Goal: Task Accomplishment & Management: Complete application form

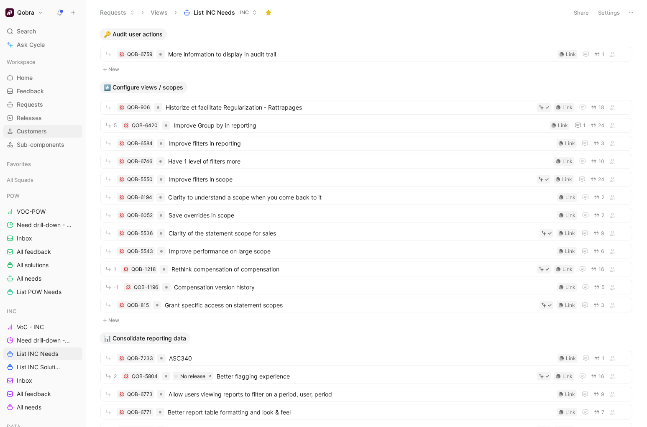
click at [46, 129] on span "Customers" at bounding box center [32, 131] width 30 height 8
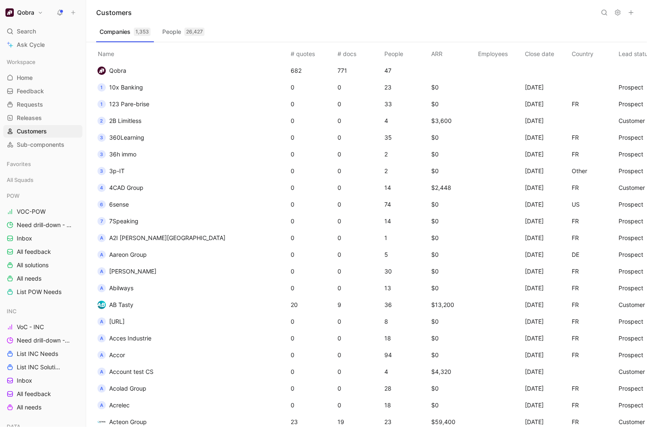
click at [171, 28] on button "People 26,427" at bounding box center [183, 31] width 49 height 13
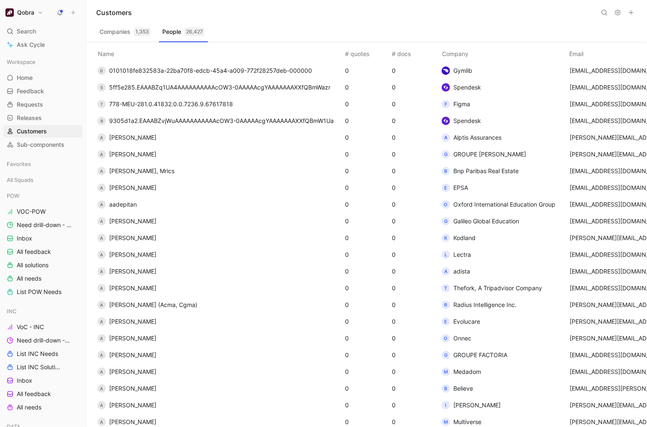
click at [604, 11] on icon at bounding box center [604, 12] width 7 height 7
click at [588, 9] on input at bounding box center [550, 12] width 99 height 11
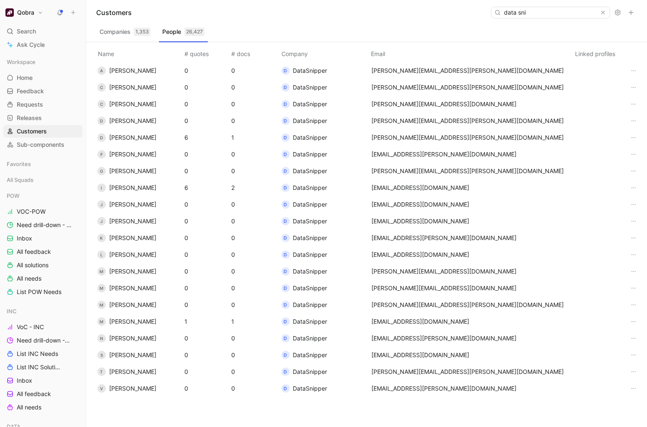
type input "data sni"
click at [327, 284] on span "DataSnipper" at bounding box center [310, 288] width 34 height 10
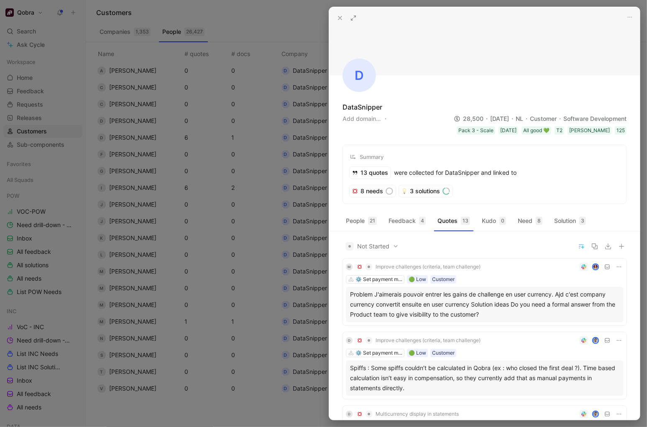
click at [187, 199] on div at bounding box center [323, 213] width 647 height 427
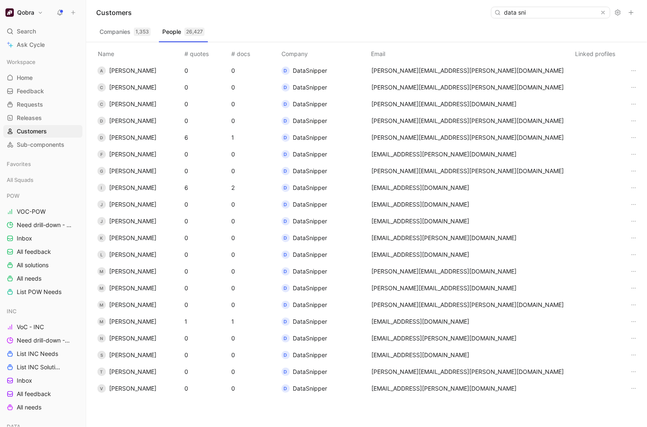
click at [125, 31] on button "Companies 1,353" at bounding box center [125, 31] width 58 height 13
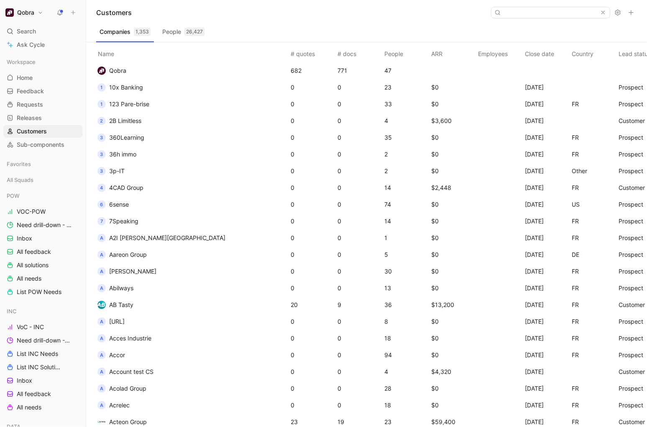
click at [178, 34] on button "People 26,427" at bounding box center [183, 31] width 49 height 13
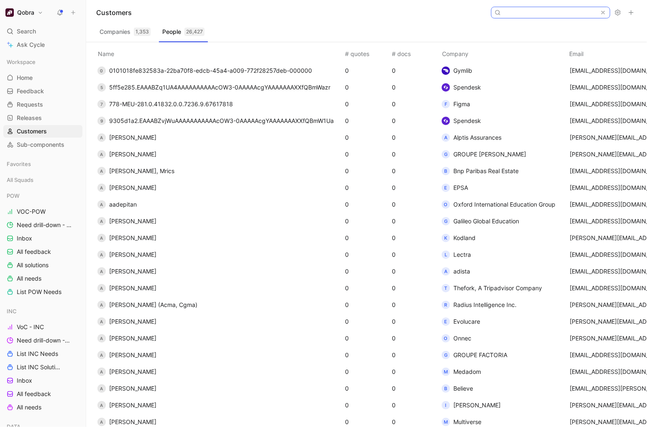
click at [602, 12] on icon at bounding box center [603, 13] width 6 height 6
click at [631, 10] on icon at bounding box center [631, 12] width 7 height 7
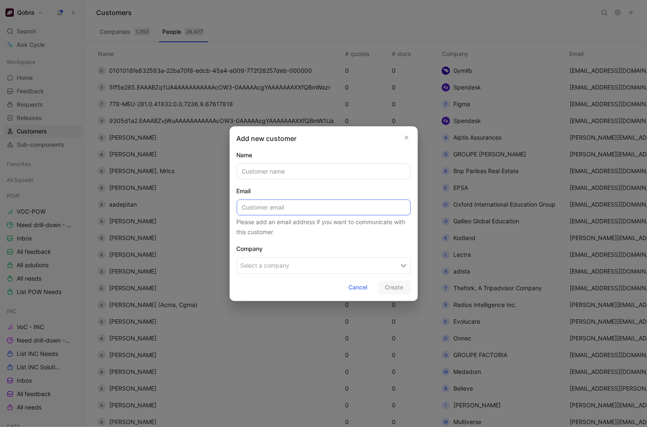
click at [294, 215] on input at bounding box center [324, 207] width 174 height 16
click at [312, 170] on input "text" at bounding box center [324, 172] width 174 height 16
type input "test"
click at [309, 262] on button "Select a company" at bounding box center [324, 265] width 174 height 17
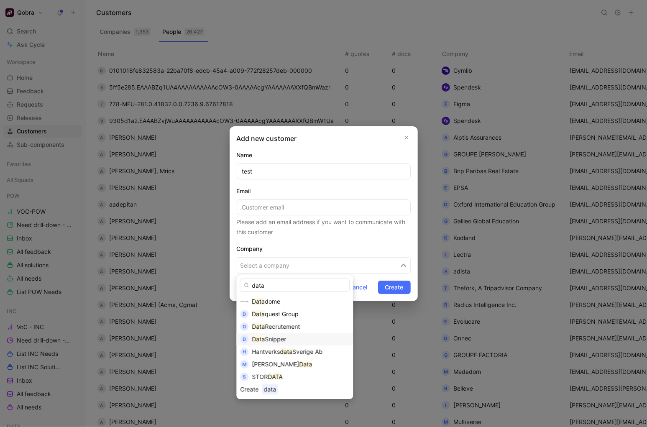
type input "data"
click at [286, 334] on div "Data Snipper" at bounding box center [300, 339] width 97 height 10
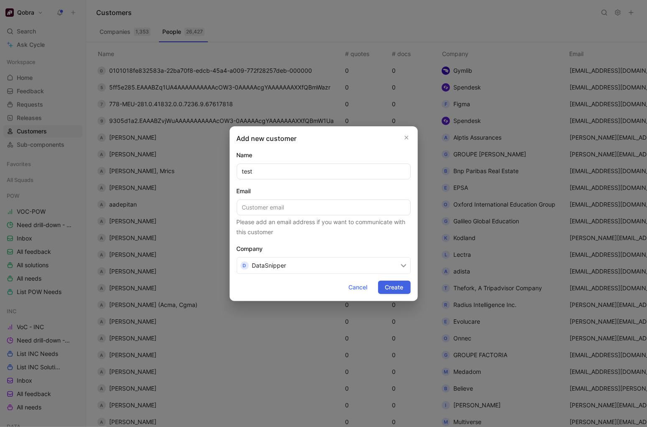
click at [401, 289] on span "Create" at bounding box center [394, 287] width 18 height 10
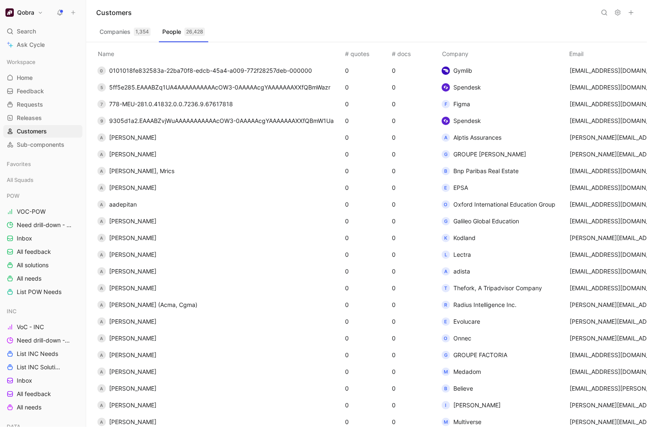
click at [603, 10] on use at bounding box center [604, 12] width 5 height 5
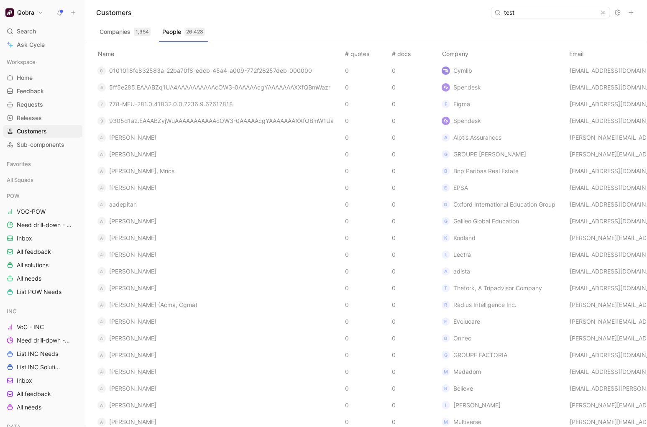
type input "test"
click at [381, 27] on div "Companies 1,354 People 26,428" at bounding box center [366, 33] width 541 height 17
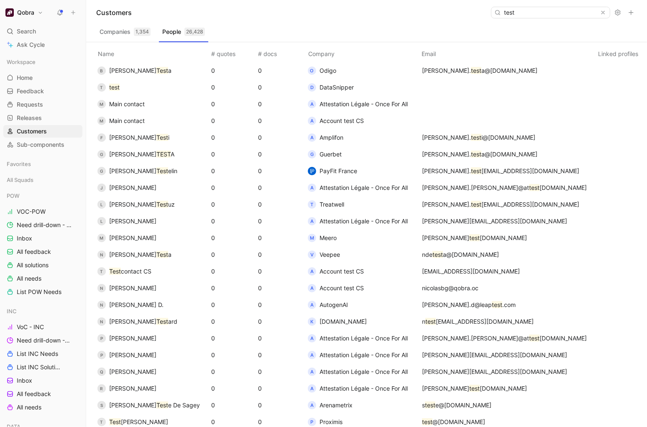
click at [182, 33] on button "People 26,428" at bounding box center [183, 31] width 49 height 13
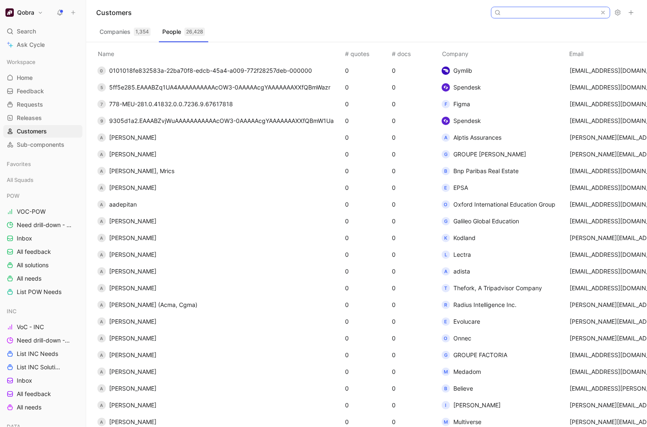
click at [558, 11] on input at bounding box center [550, 12] width 99 height 11
type input "test"
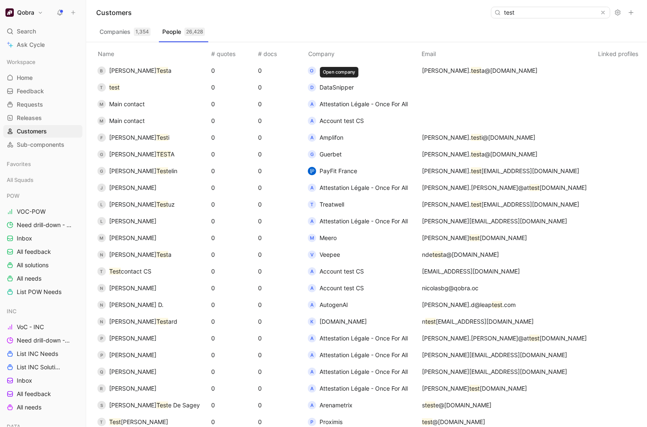
click at [266, 84] on td "0" at bounding box center [279, 87] width 47 height 17
click at [148, 87] on td "t test" at bounding box center [151, 87] width 117 height 17
click at [107, 85] on button "t test" at bounding box center [109, 87] width 28 height 13
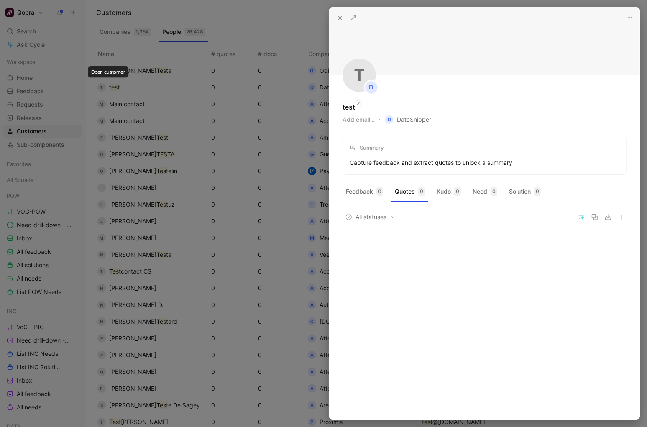
click at [353, 106] on div "test" at bounding box center [349, 107] width 13 height 10
click at [359, 104] on icon "button" at bounding box center [358, 103] width 4 height 7
click at [360, 105] on input "test" at bounding box center [392, 107] width 98 height 13
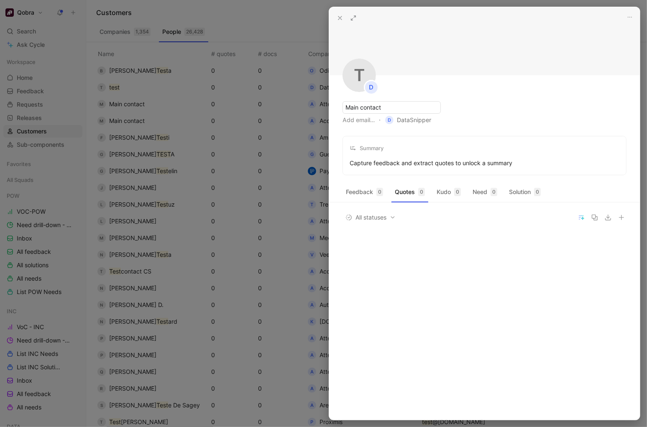
type input "Main contact"
click at [291, 17] on div at bounding box center [323, 213] width 647 height 427
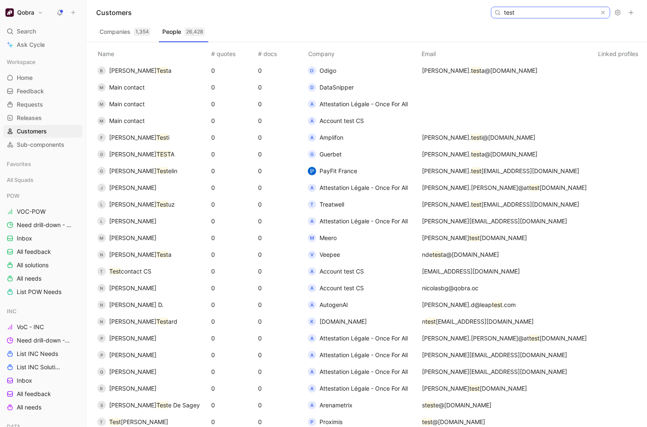
click at [605, 12] on icon at bounding box center [603, 13] width 6 height 6
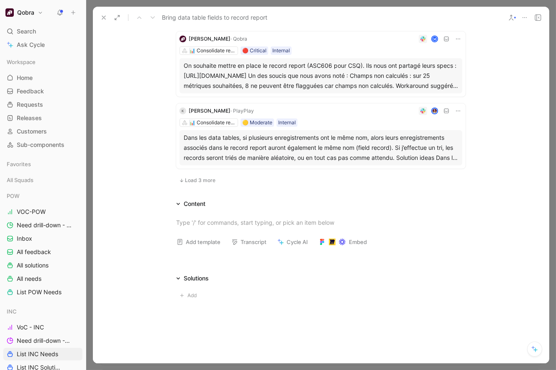
scroll to position [610, 0]
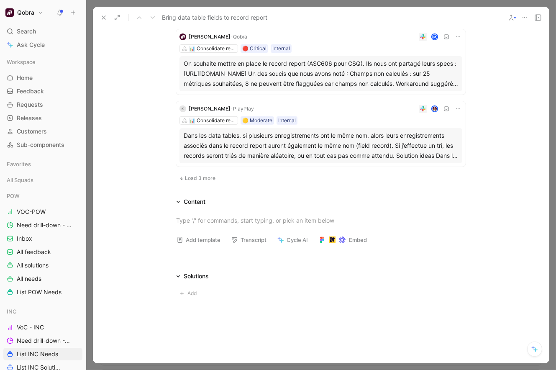
click at [198, 179] on span "Load 3 more" at bounding box center [200, 178] width 31 height 7
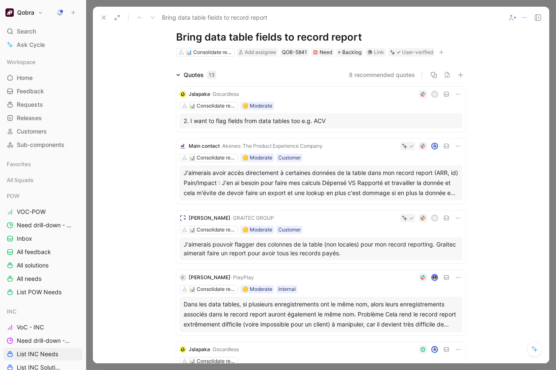
scroll to position [56, 0]
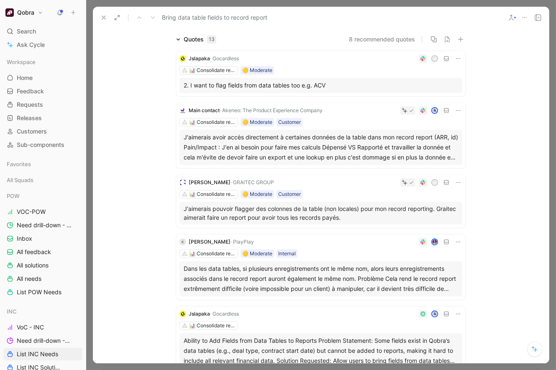
click at [317, 154] on div "J'aimerais avoir accès directement à certaines données de la table dans mon rec…" at bounding box center [321, 147] width 274 height 30
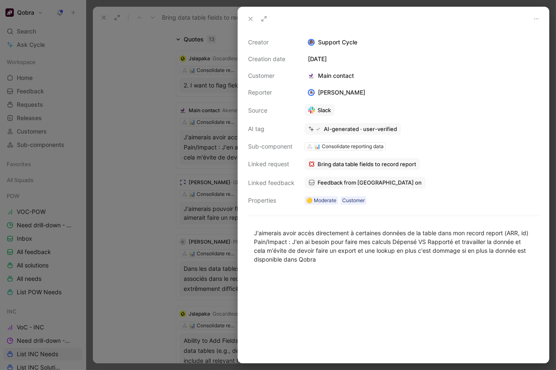
click at [249, 20] on use at bounding box center [250, 18] width 3 height 3
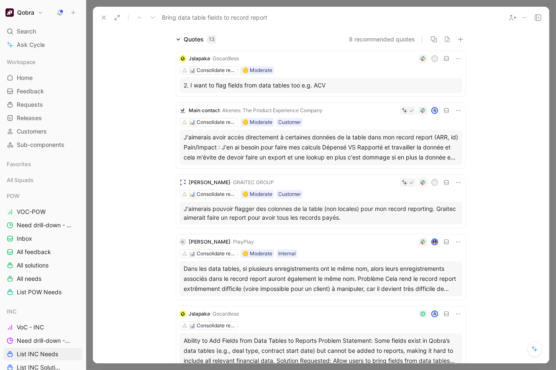
click at [276, 83] on div "2. I want to flag fields from data tables too e.g. ACV" at bounding box center [321, 85] width 274 height 10
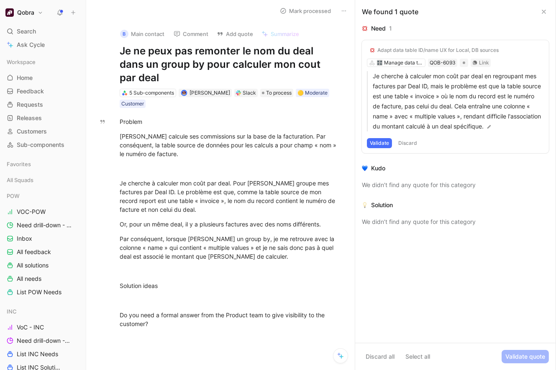
drag, startPoint x: 120, startPoint y: 49, endPoint x: 346, endPoint y: 65, distance: 226.4
click at [346, 65] on div "B Main contact Comment Add quote Summarize Je ne peux pas remonter le nom du de…" at bounding box center [229, 65] width 251 height 87
copy h1 "Je ne peux pas remonter le nom du deal dans un group by pour calculer mon cout …"
click at [206, 129] on p "BUI calcule ses commissions sur la base de la facturation. Par conséquent, la t…" at bounding box center [229, 144] width 251 height 31
click at [217, 117] on div "Problem" at bounding box center [229, 121] width 219 height 9
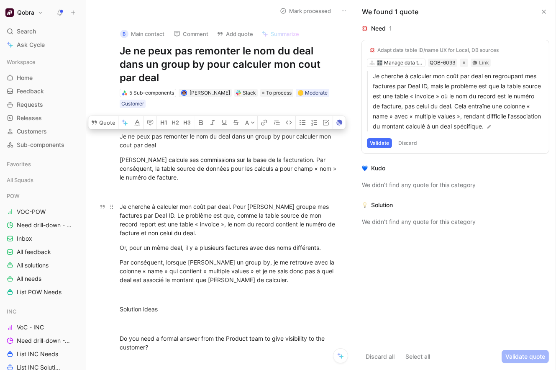
drag, startPoint x: 120, startPoint y: 120, endPoint x: 335, endPoint y: 217, distance: 236.2
click at [335, 217] on div "Problem Je ne peux pas remonter le nom du deal dans un group by pour calculer m…" at bounding box center [229, 234] width 251 height 253
click at [102, 116] on button "Quote" at bounding box center [103, 122] width 30 height 13
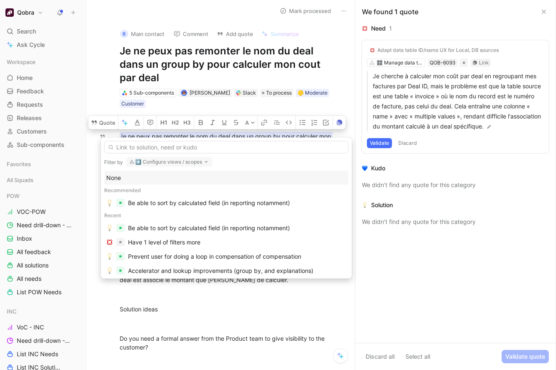
click at [166, 159] on button "*️⃣ Configure views / scopes" at bounding box center [169, 162] width 86 height 10
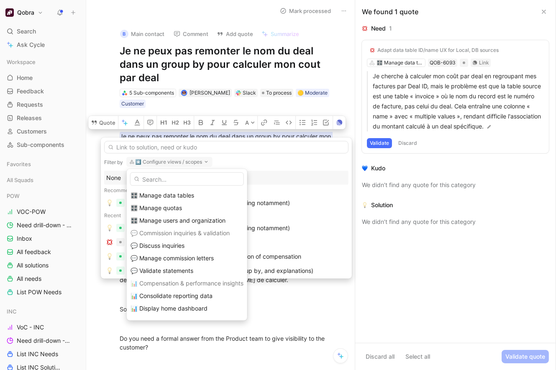
scroll to position [171, 0]
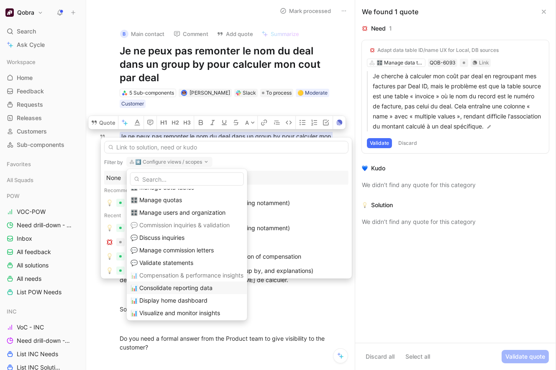
click at [162, 283] on div "📊 Consolidate reporting data" at bounding box center [186, 288] width 113 height 10
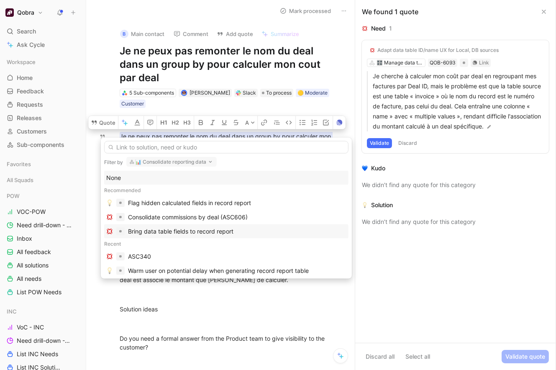
click at [174, 226] on div "Bring data table fields to record report" at bounding box center [180, 231] width 105 height 10
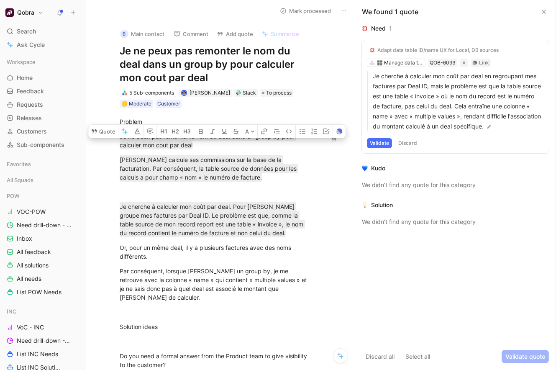
click at [314, 11] on button "Mark processed" at bounding box center [305, 11] width 59 height 12
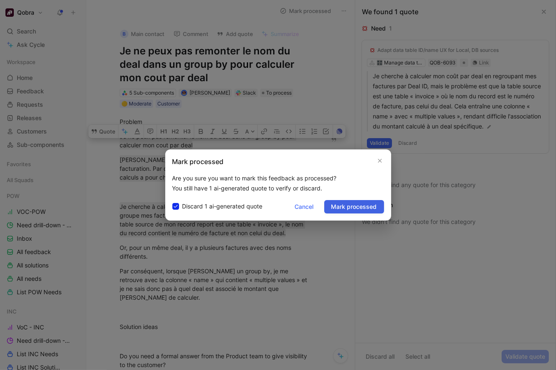
click at [348, 203] on span "Mark processed" at bounding box center [354, 207] width 46 height 10
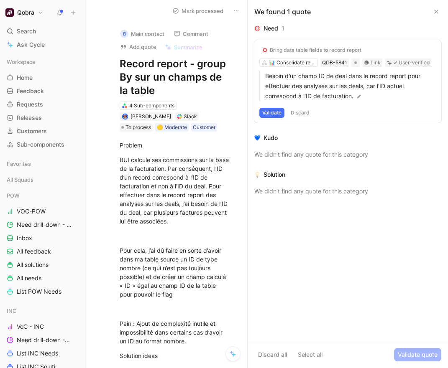
click at [433, 12] on icon at bounding box center [436, 11] width 7 height 7
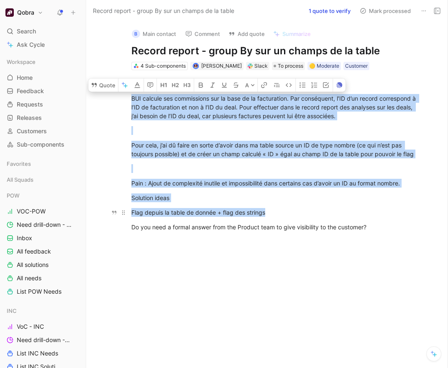
drag, startPoint x: 132, startPoint y: 96, endPoint x: 346, endPoint y: 215, distance: 245.2
click at [346, 215] on div "Problem BUI calcule ses commissions sur la base de la facturation. Par conséque…" at bounding box center [276, 155] width 344 height 171
click at [103, 84] on button "Quote" at bounding box center [103, 84] width 30 height 13
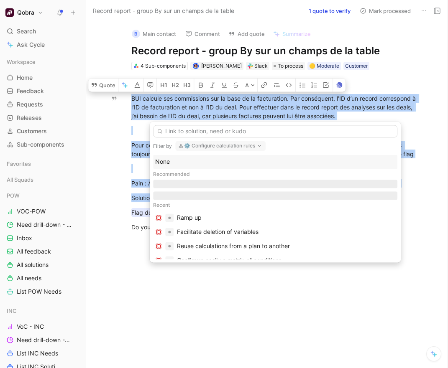
click at [198, 146] on button "⚙️ Configure calculation rules" at bounding box center [220, 146] width 90 height 10
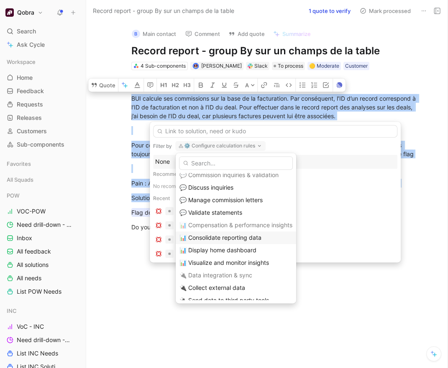
scroll to position [205, 0]
click at [206, 237] on span "📊 Consolidate reporting data" at bounding box center [220, 237] width 82 height 7
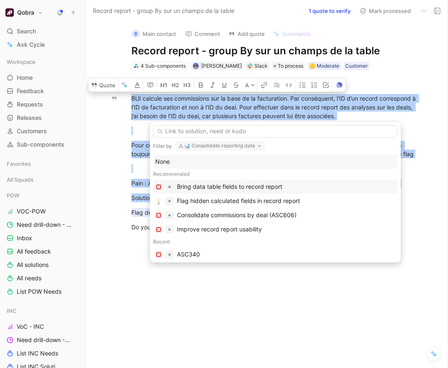
click at [215, 183] on div "Bring data table fields to record report" at bounding box center [229, 187] width 105 height 10
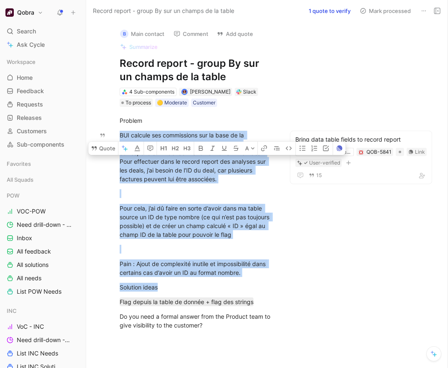
click at [385, 12] on button "Mark processed" at bounding box center [385, 11] width 59 height 12
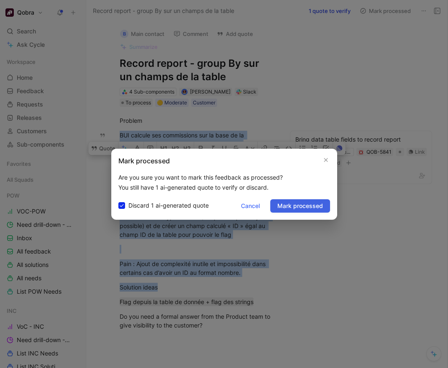
click at [306, 207] on span "Mark processed" at bounding box center [300, 206] width 46 height 10
